Goal: Task Accomplishment & Management: Manage account settings

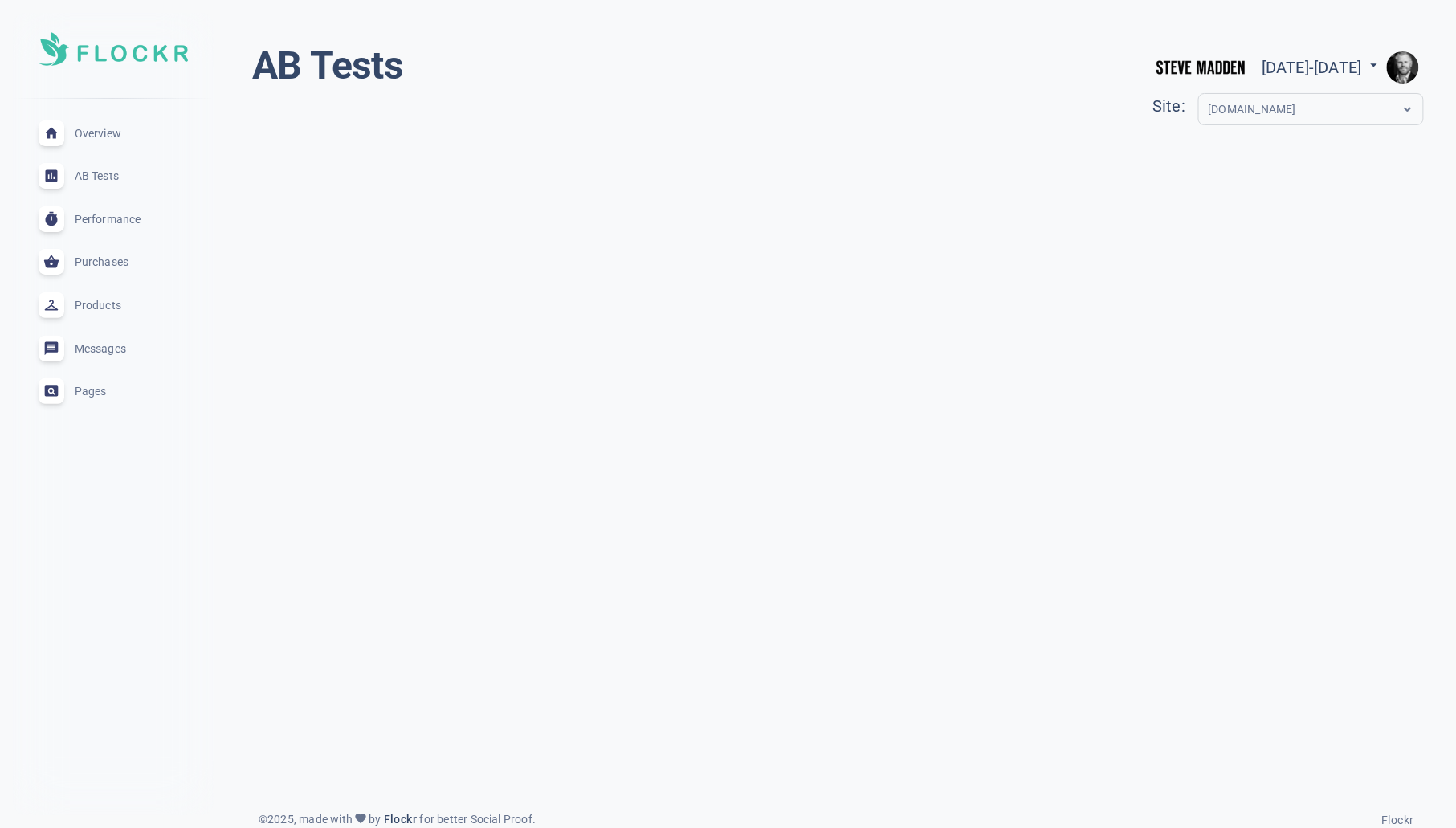
click at [1411, 66] on img "button" at bounding box center [1403, 67] width 32 height 32
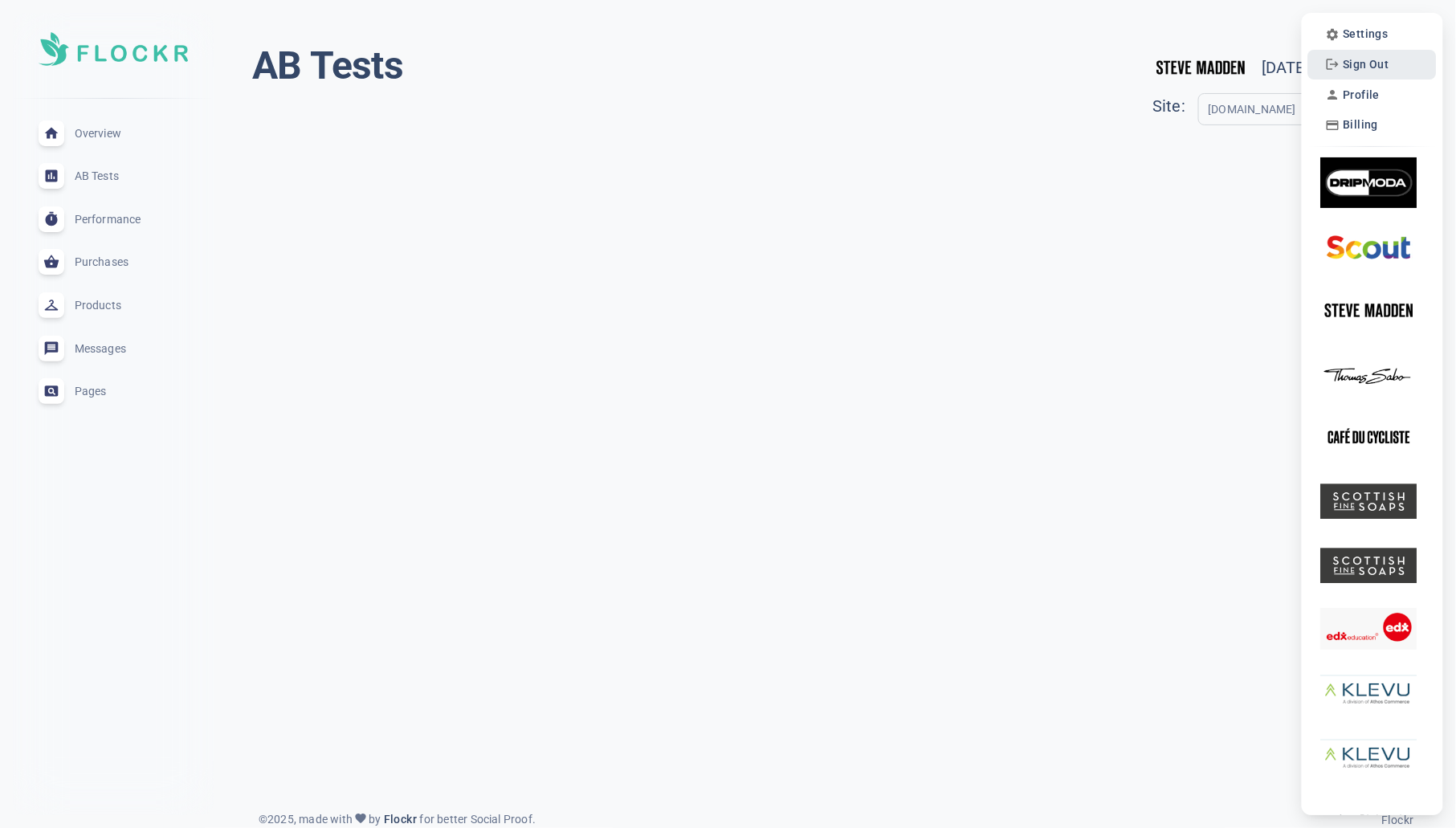
scroll to position [6, 0]
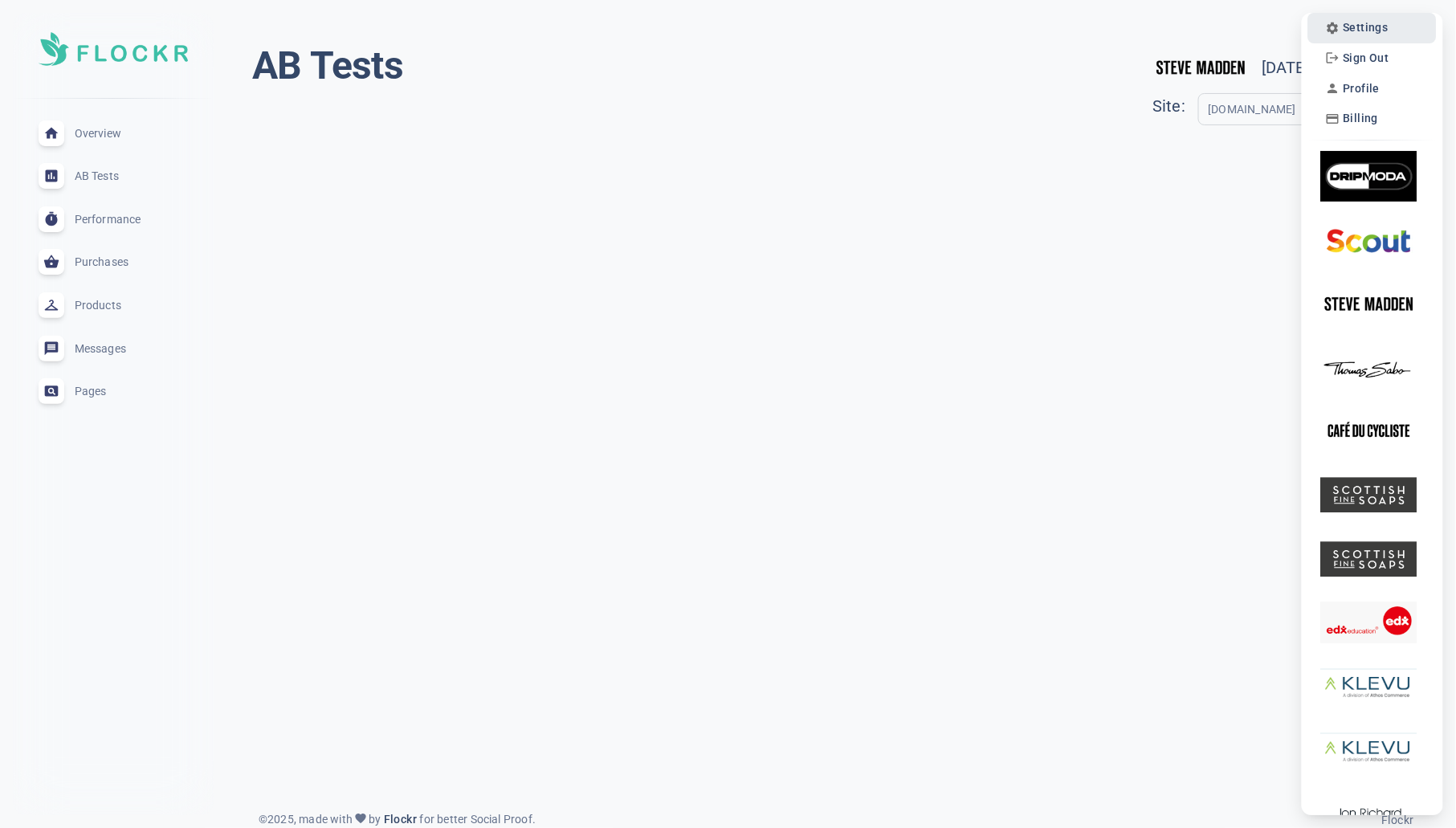
click at [1370, 29] on span "Settings" at bounding box center [1365, 27] width 45 height 13
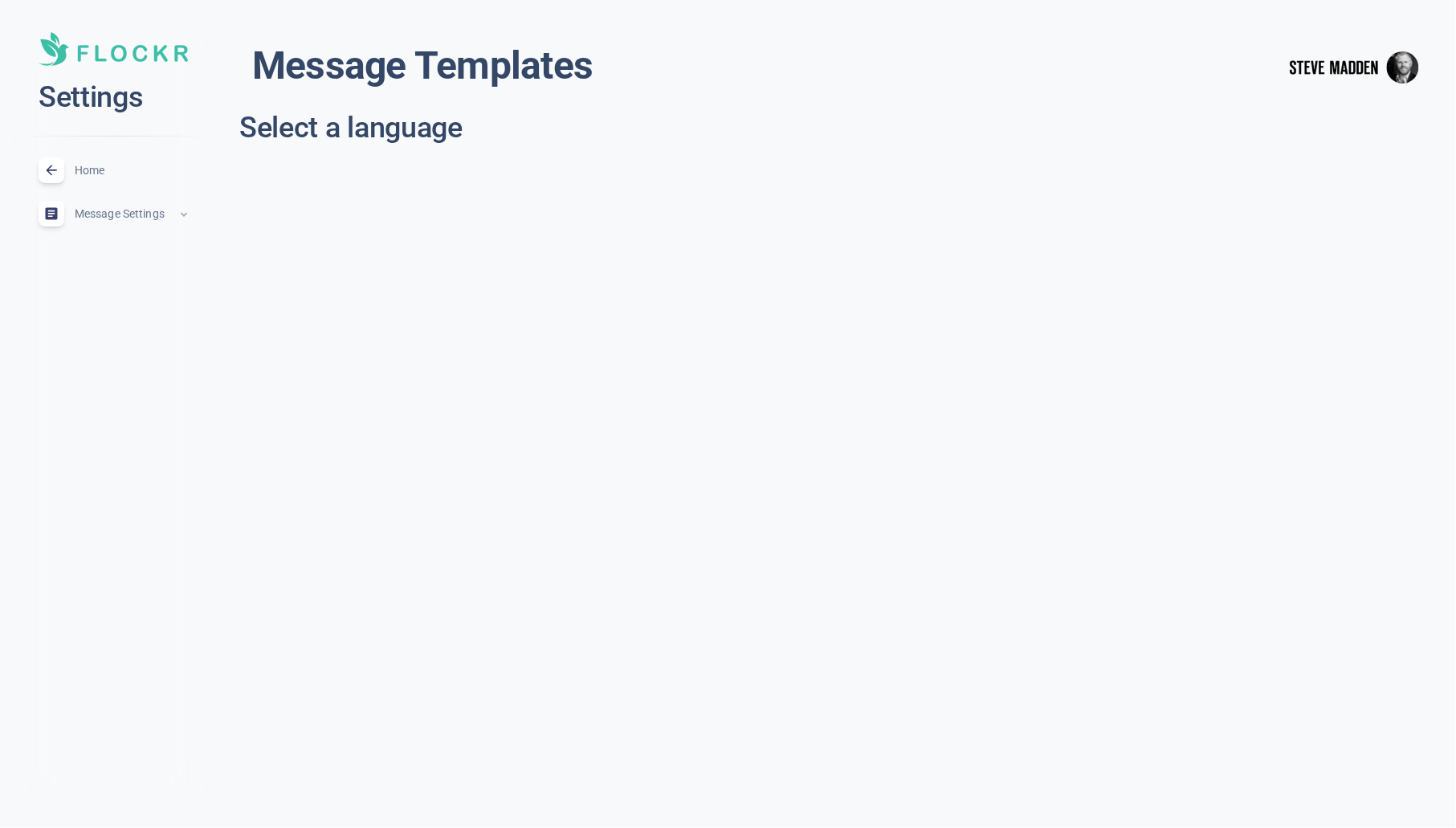
click at [117, 214] on span "Message Settings" at bounding box center [126, 214] width 103 height 0
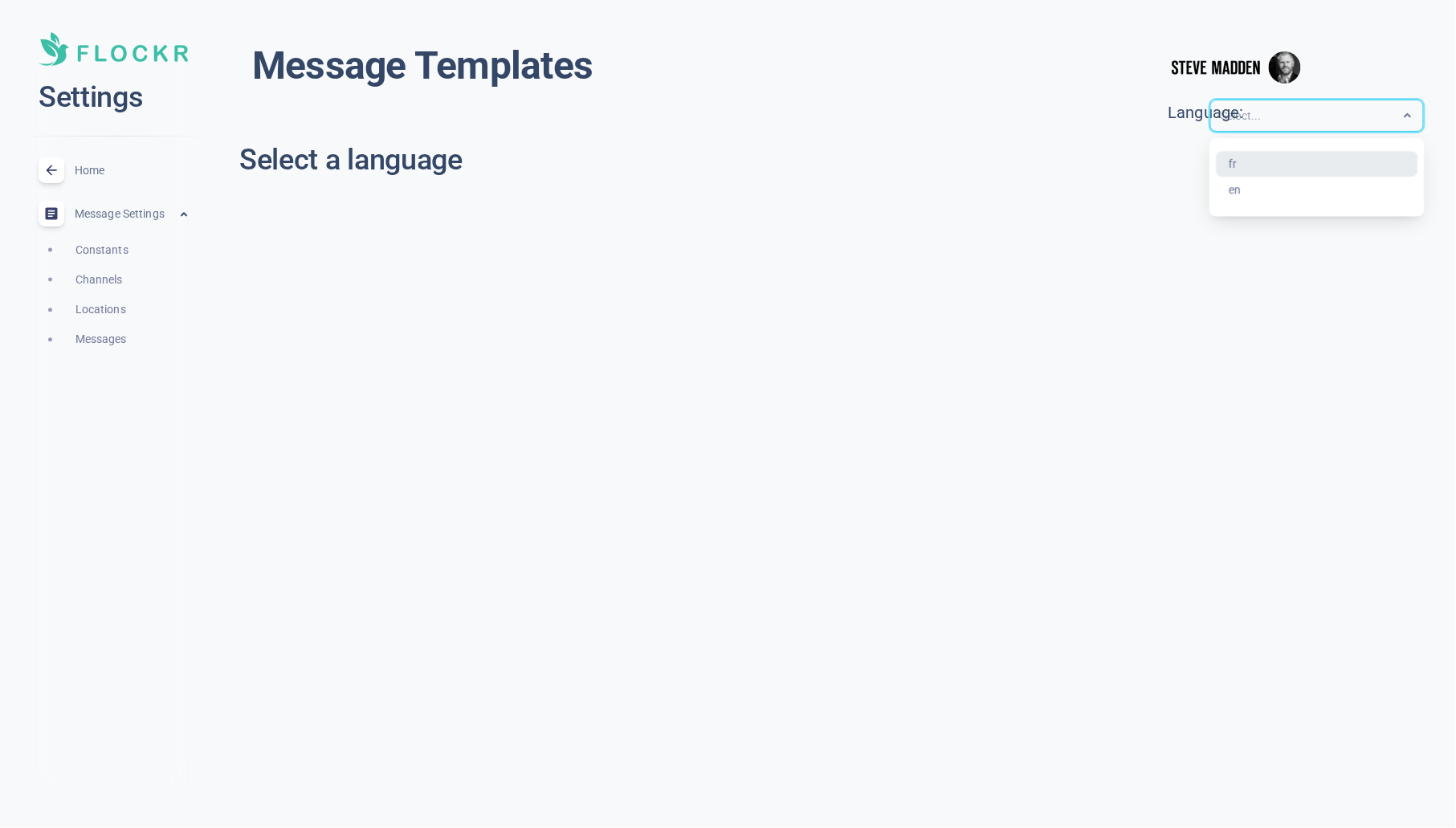
click at [1333, 109] on input "text" at bounding box center [1284, 116] width 128 height 19
click at [1267, 193] on div "en" at bounding box center [1317, 191] width 202 height 27
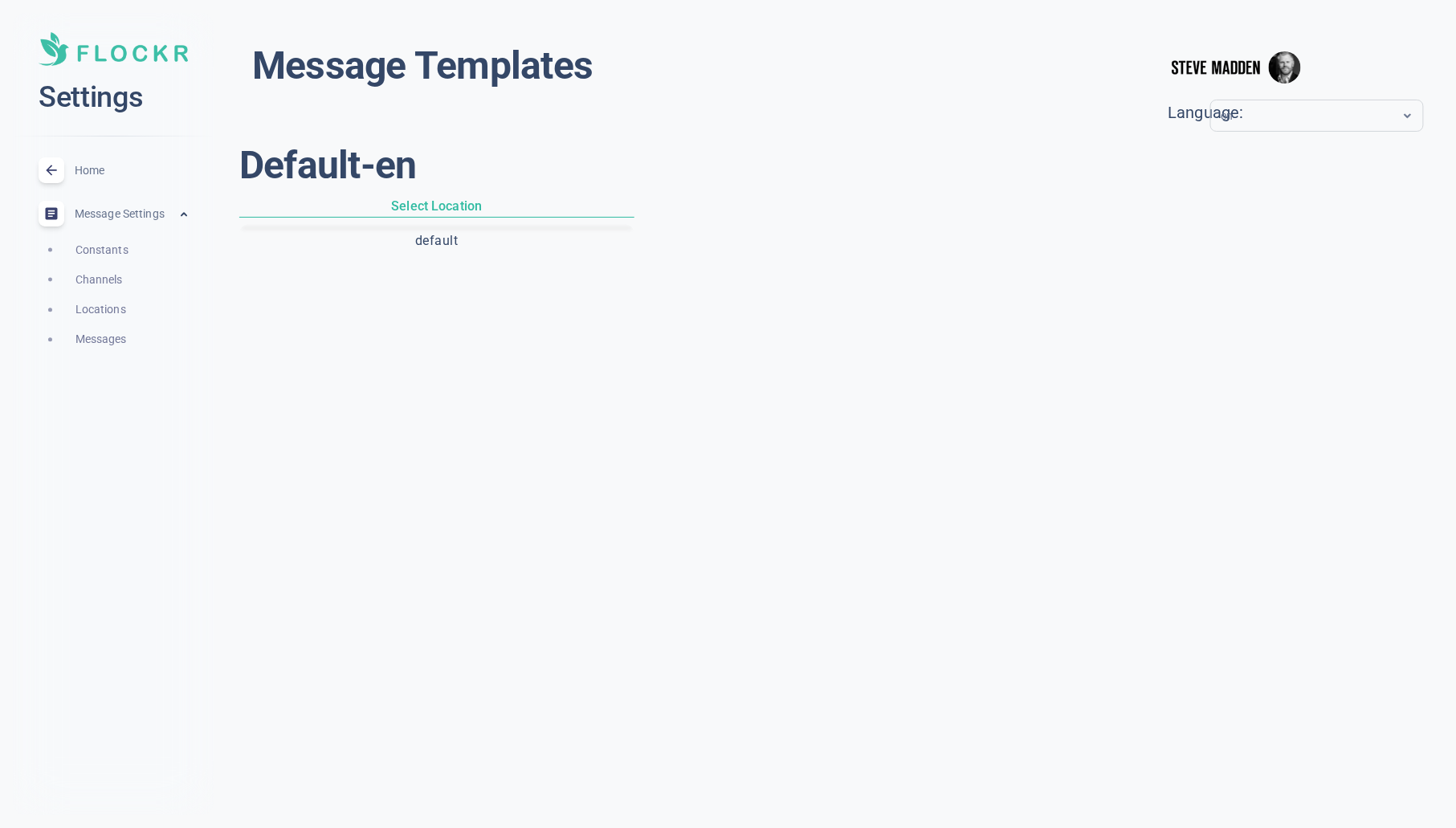
click at [447, 231] on button "default" at bounding box center [436, 240] width 388 height 27
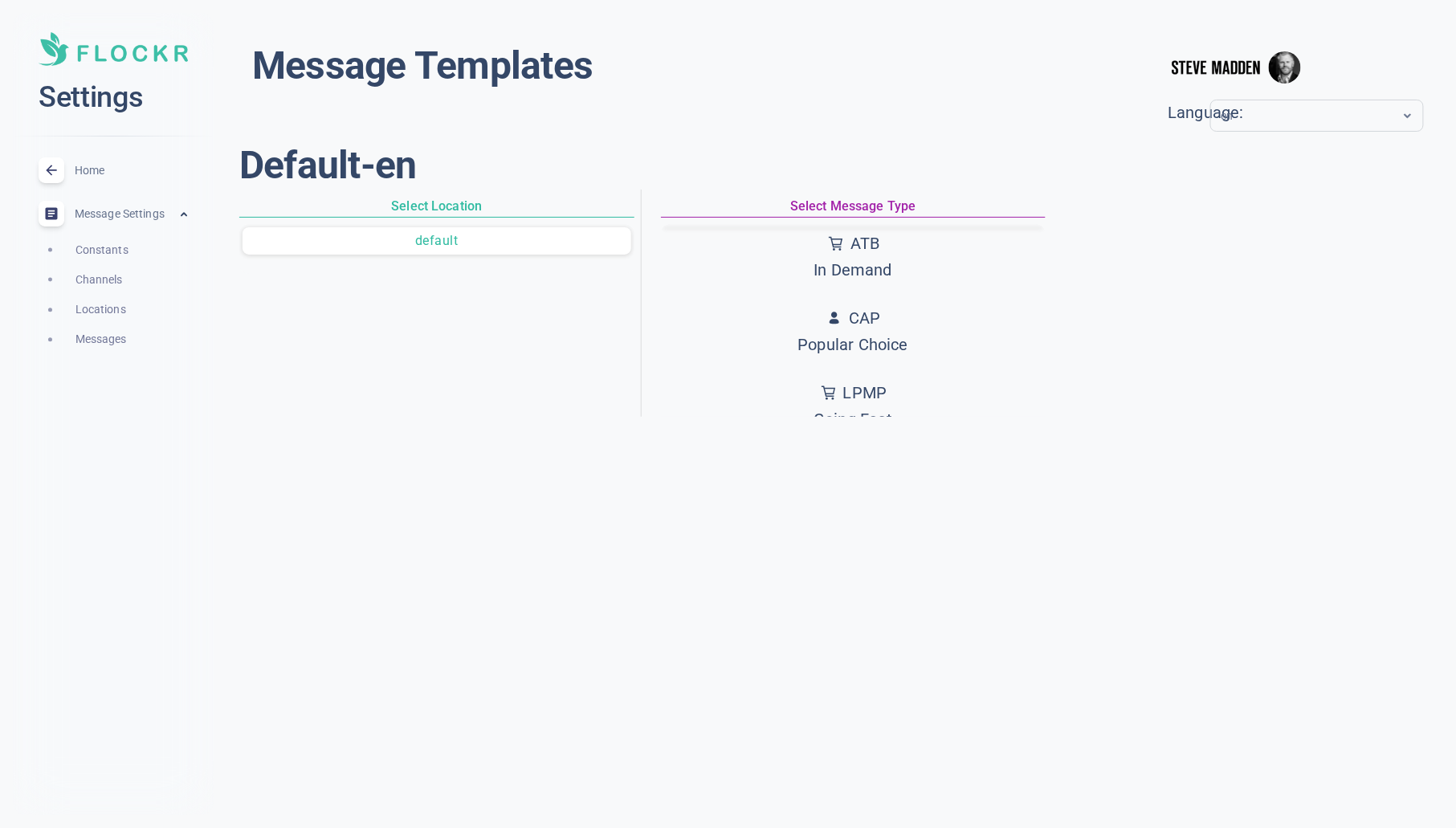
click at [860, 248] on p "ATB" at bounding box center [864, 244] width 30 height 27
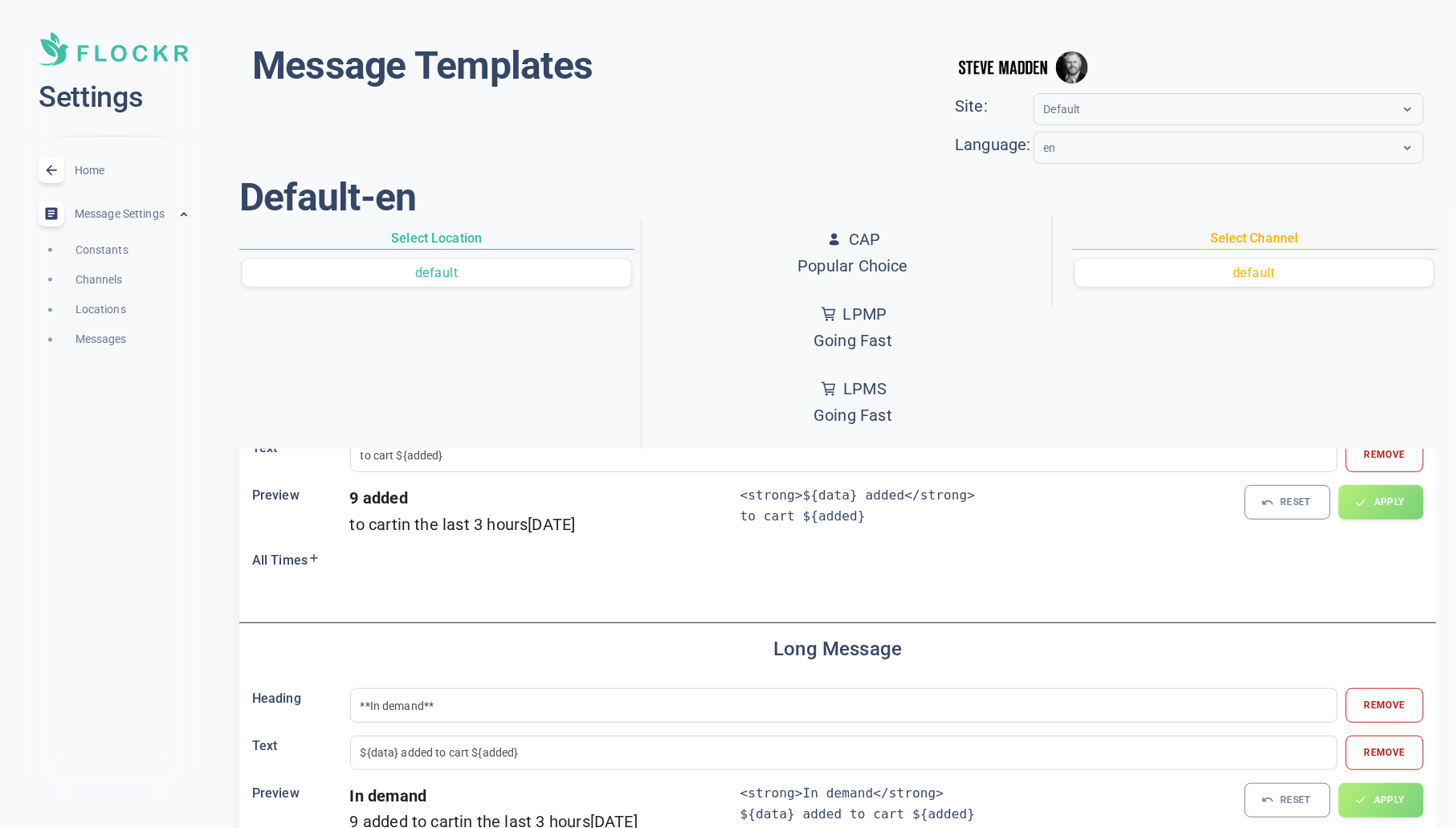
scroll to position [171, 0]
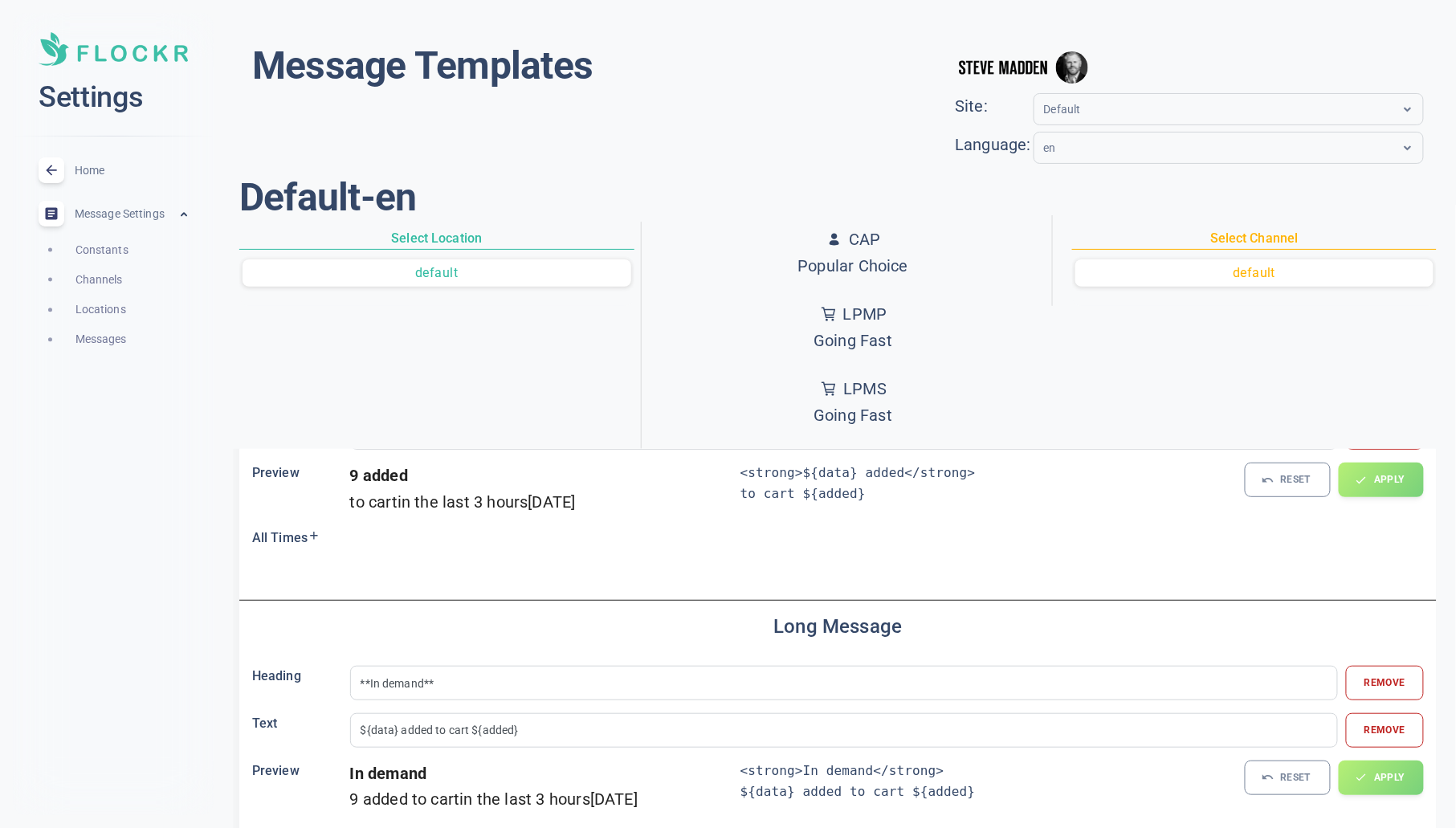
click at [454, 731] on input "${data} added to cart ${added}" at bounding box center [844, 730] width 967 height 18
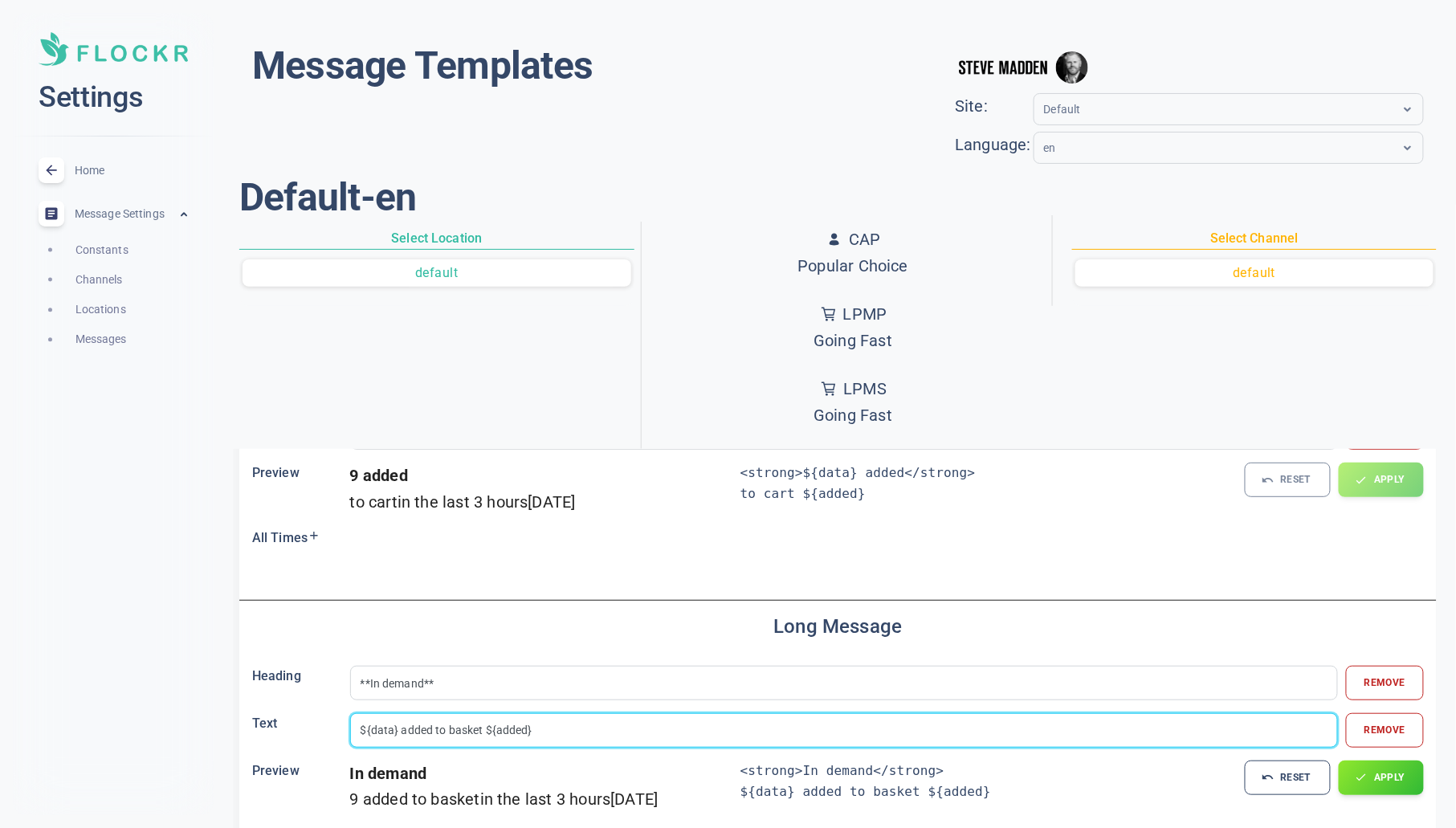
type input "${data} added to basket ${added}"
click at [1142, 144] on input "text" at bounding box center [1107, 148] width 128 height 19
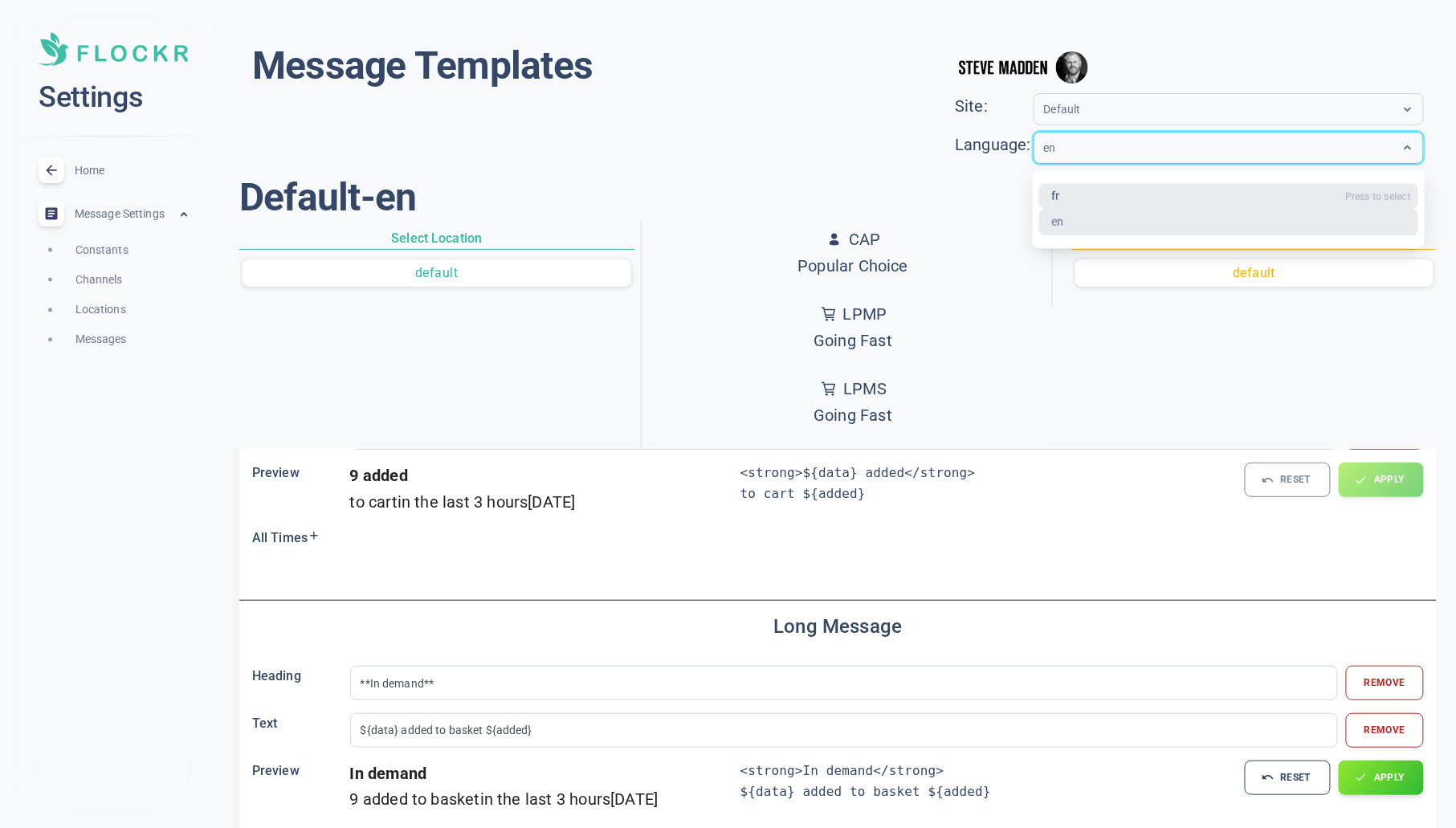
click at [1111, 196] on div "fr" at bounding box center [1228, 196] width 380 height 27
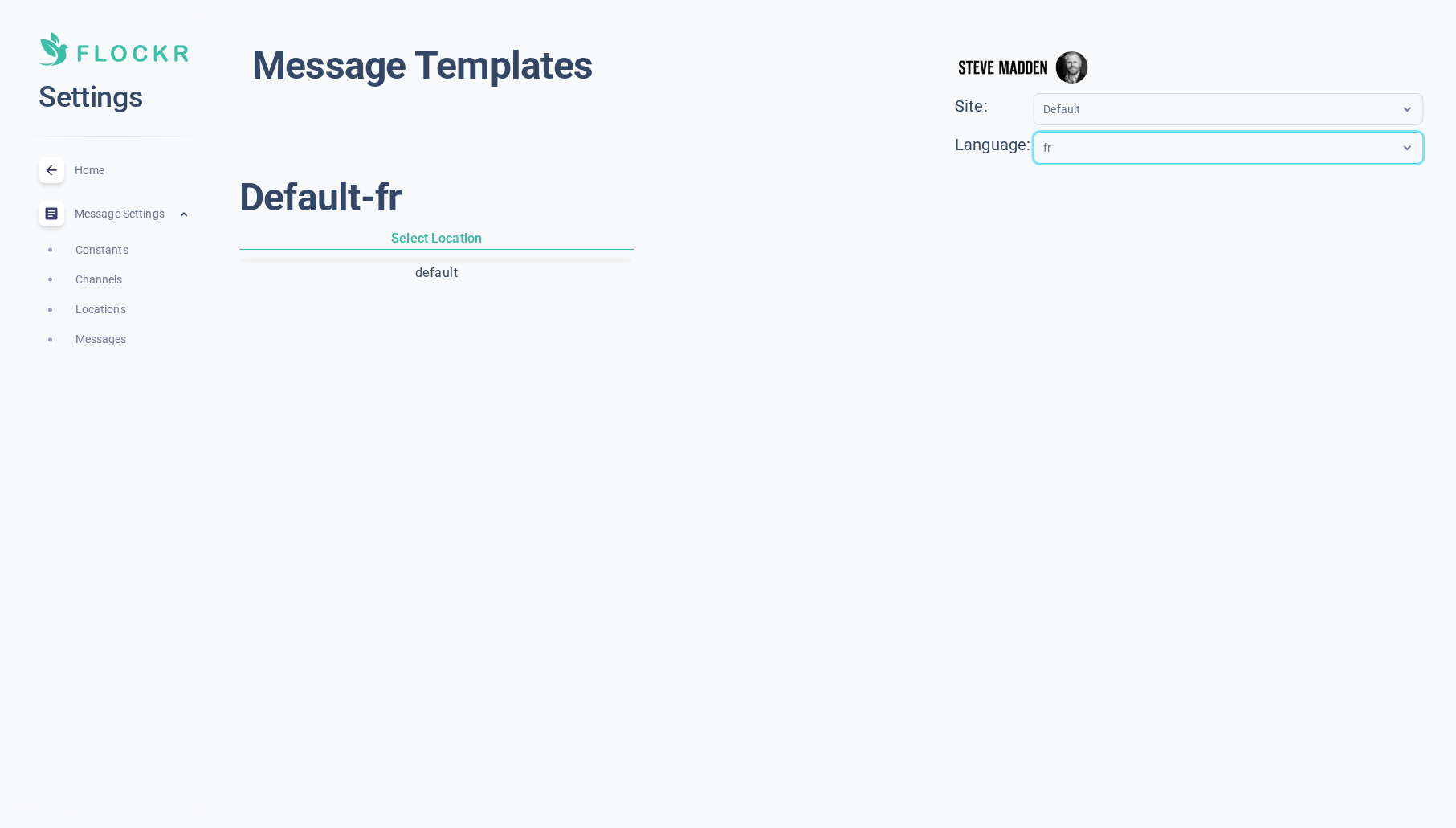
scroll to position [0, 0]
click at [486, 278] on button "default" at bounding box center [436, 273] width 388 height 27
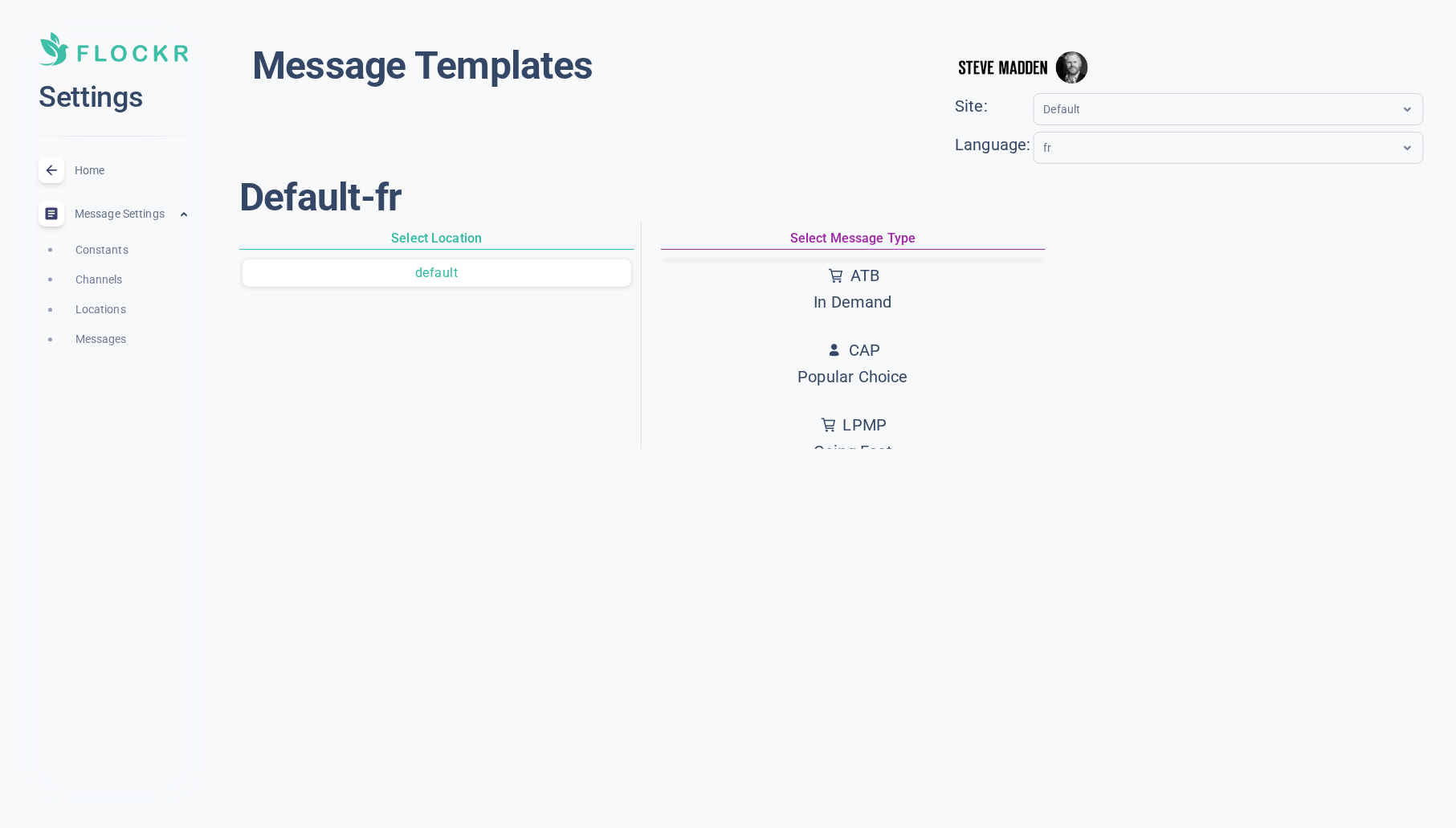
click at [888, 358] on div "CAP" at bounding box center [853, 351] width 111 height 27
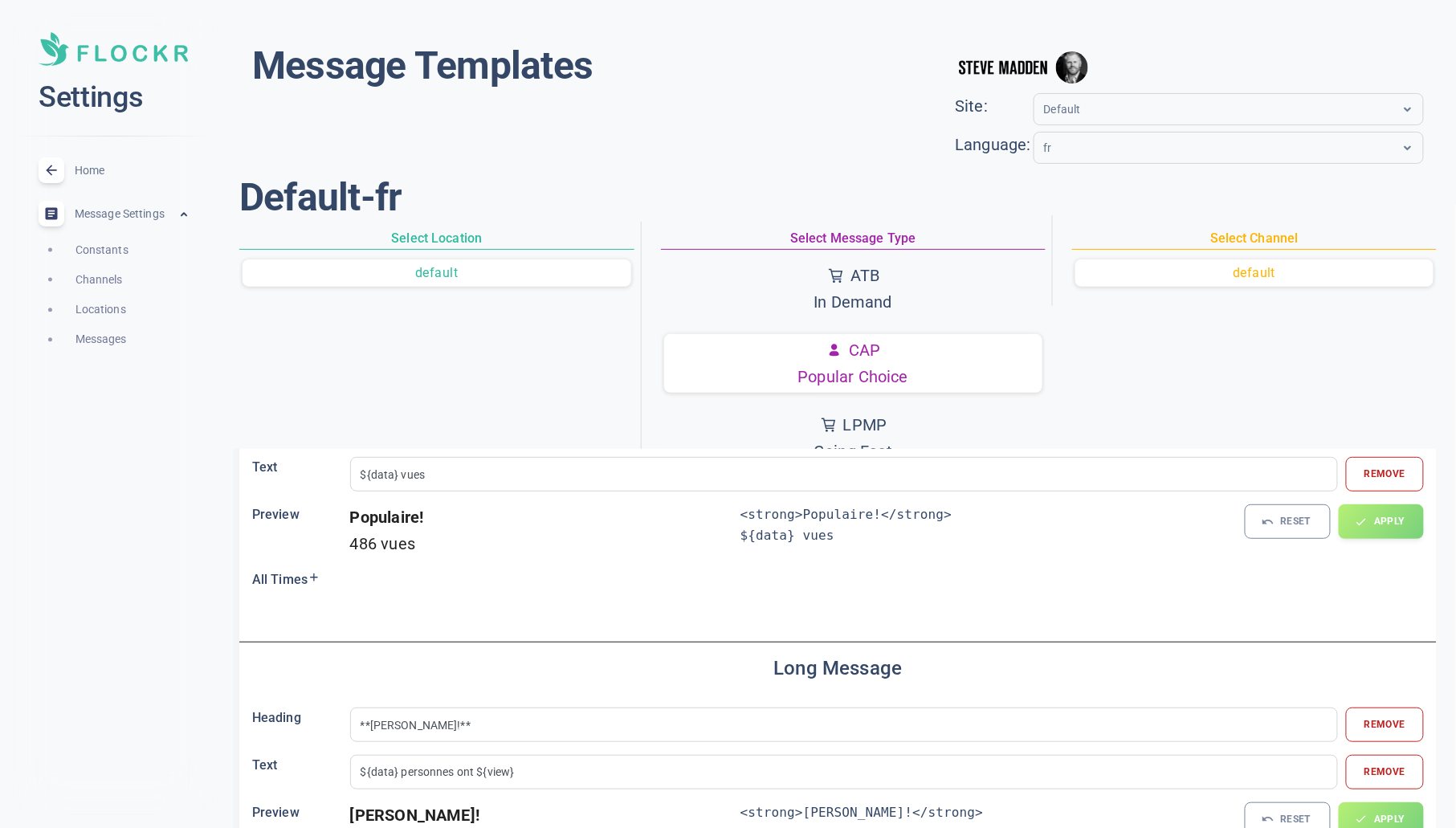
scroll to position [171, 0]
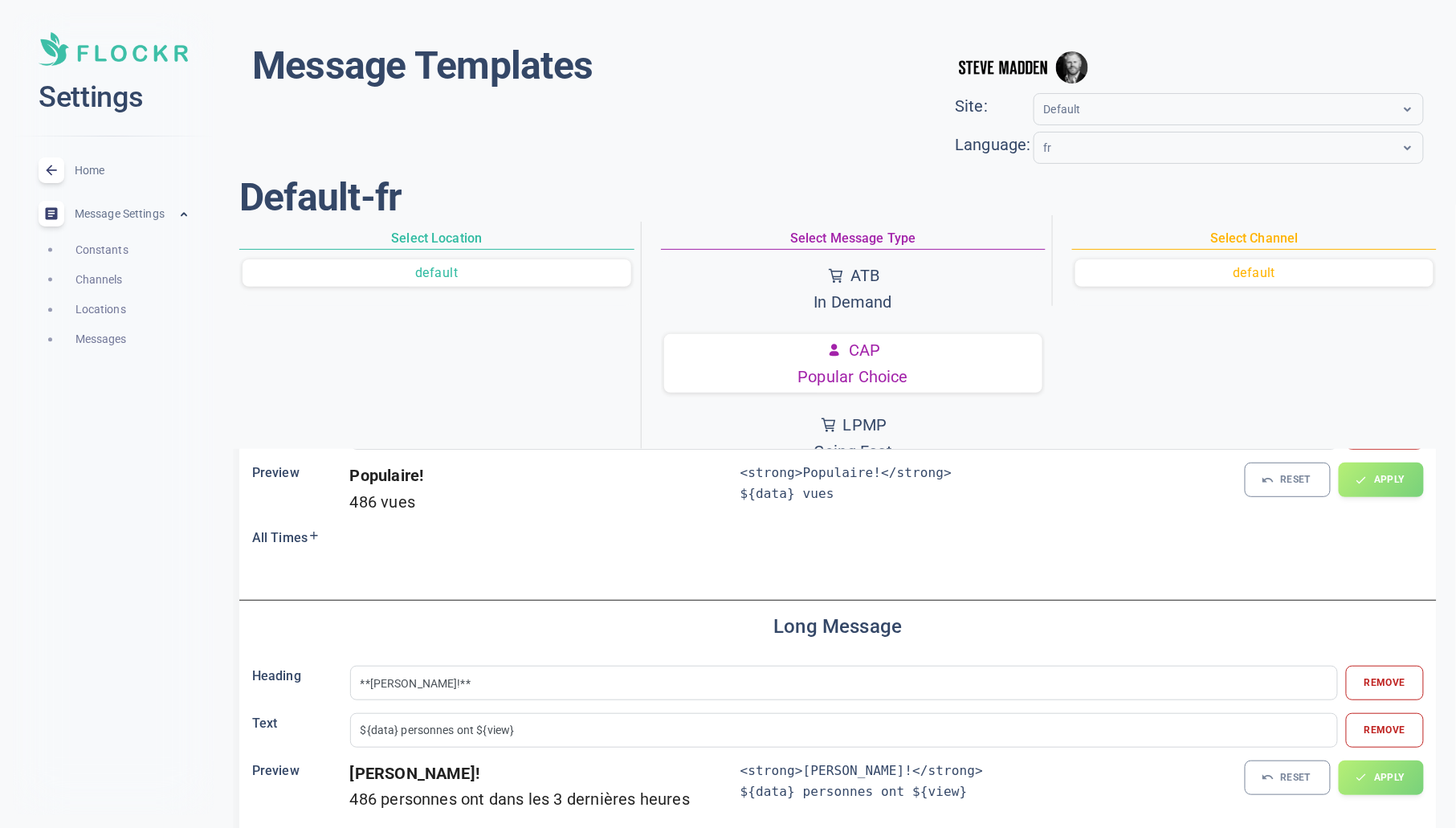
click at [105, 251] on span "Constants" at bounding box center [131, 250] width 112 height 19
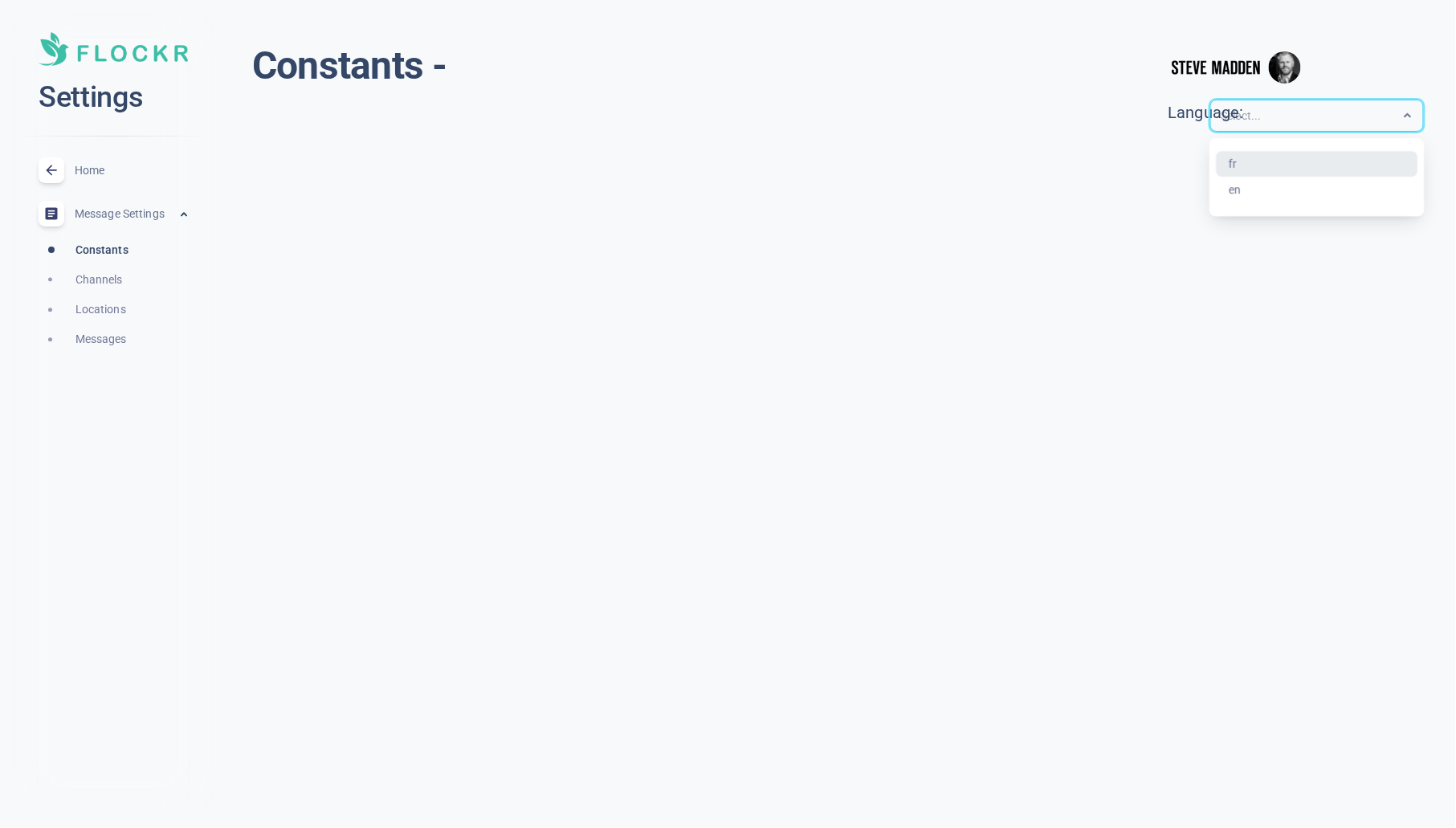
click at [1338, 104] on div "Select..." at bounding box center [1317, 116] width 213 height 32
click at [1269, 157] on div "fr" at bounding box center [1317, 164] width 202 height 27
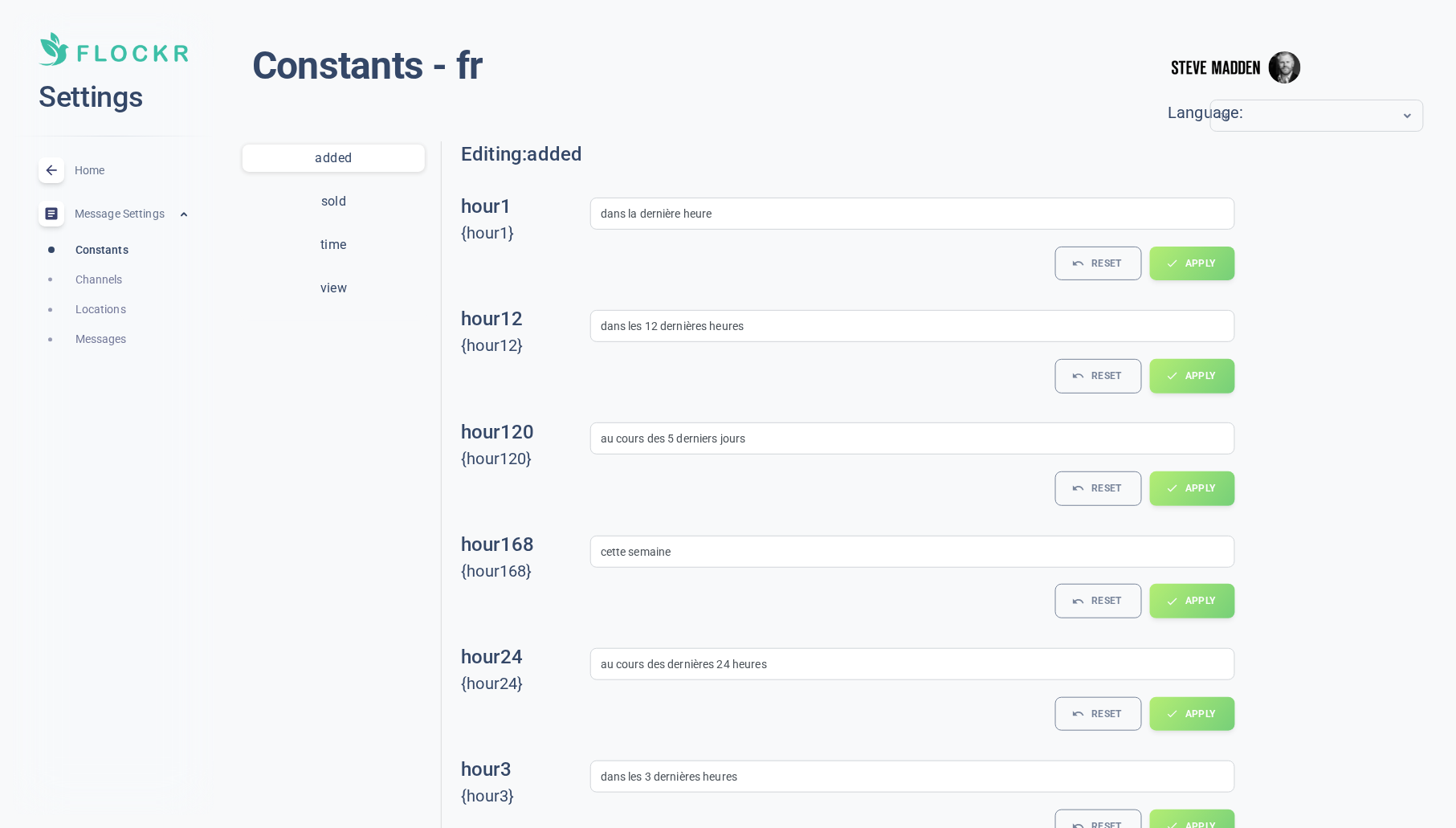
click at [353, 205] on button "sold" at bounding box center [333, 202] width 182 height 27
click at [357, 244] on button "time" at bounding box center [333, 245] width 182 height 27
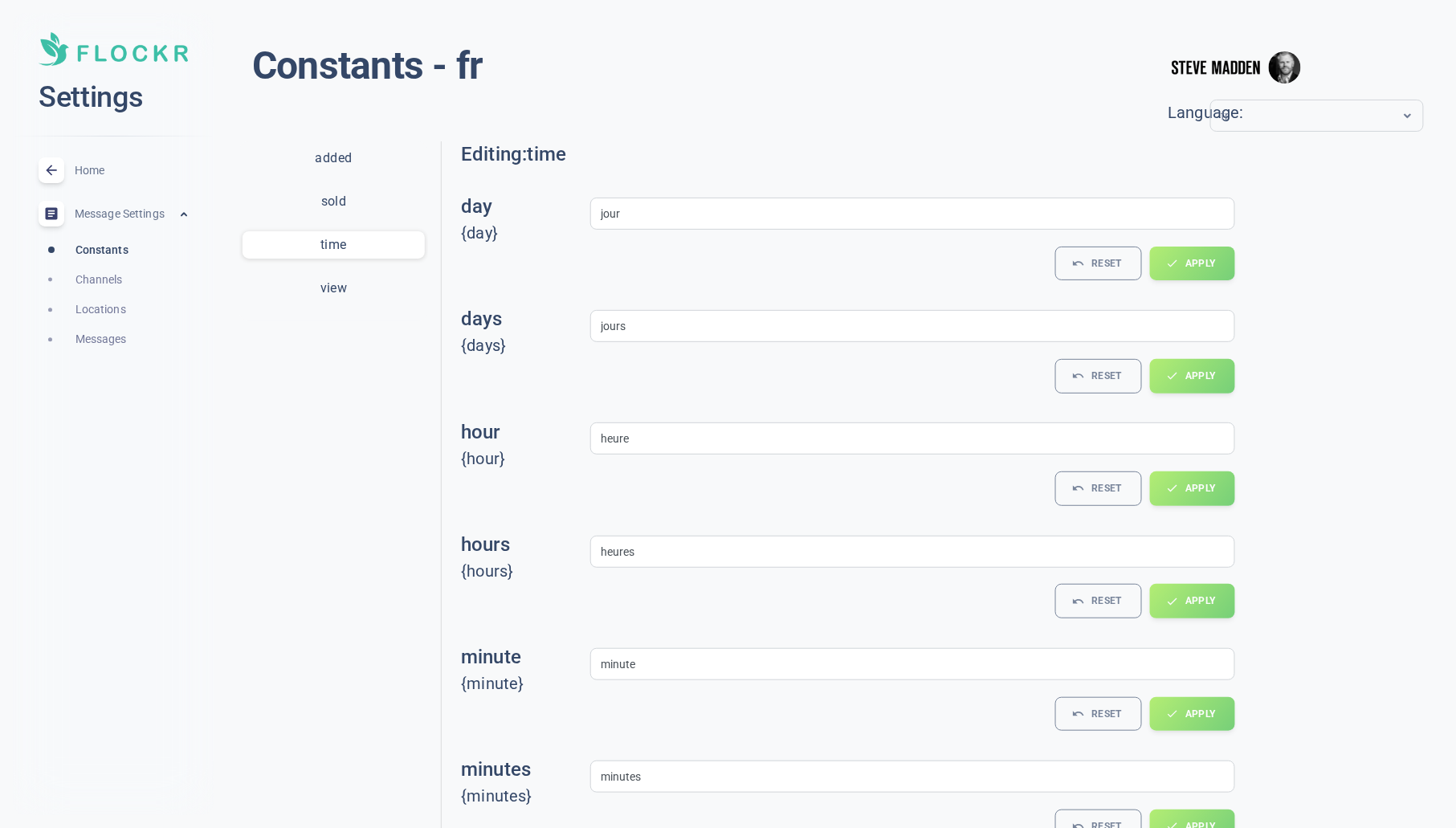
click at [350, 292] on button "view" at bounding box center [333, 288] width 182 height 27
